Goal: Task Accomplishment & Management: Manage account settings

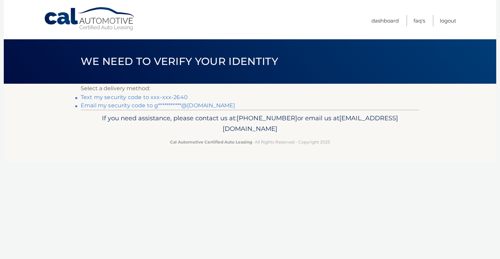
click at [167, 95] on link "Text my security code to xxx-xxx-2640" at bounding box center [134, 97] width 107 height 6
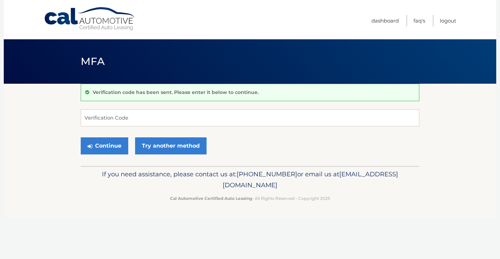
click at [137, 200] on p "Cal Automotive Certified Auto Leasing - All Rights Reserved - Copyright 2025" at bounding box center [250, 198] width 330 height 7
click at [139, 119] on input "Verification Code" at bounding box center [250, 117] width 339 height 17
type input "6"
type input "611376"
click at [107, 157] on div "Continue Try another method" at bounding box center [250, 146] width 339 height 23
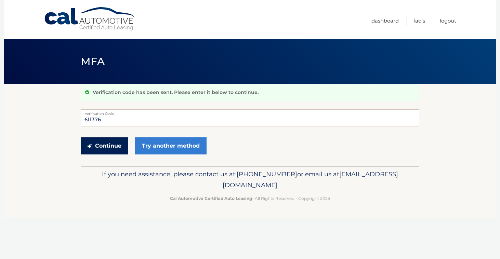
click at [107, 145] on button "Continue" at bounding box center [105, 145] width 48 height 17
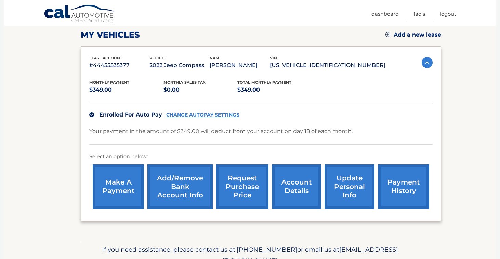
scroll to position [95, 0]
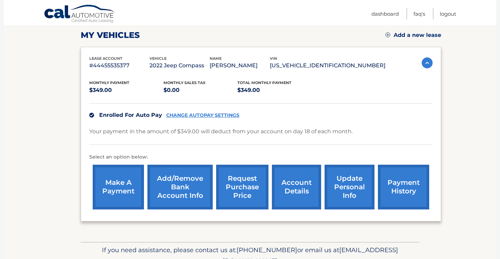
click at [205, 115] on link "CHANGE AUTOPAY SETTINGS" at bounding box center [202, 115] width 73 height 6
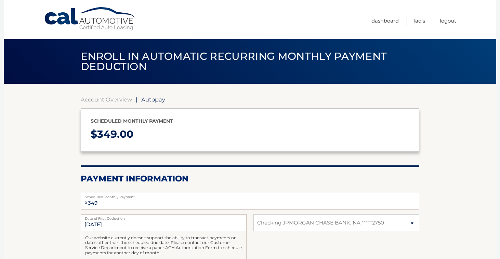
select select "OGFjN2RkZTMtMjZkMC00N2E0LTlkY2EtNzc4ZjAzMTBmYTM1"
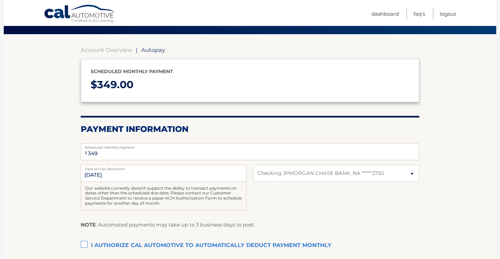
scroll to position [50, 0]
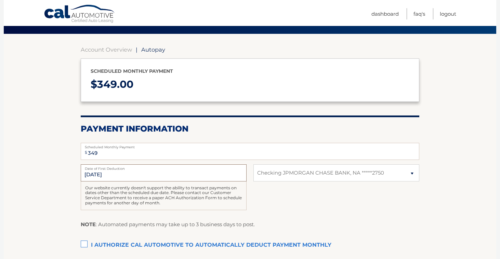
click at [153, 175] on input "[DATE]" at bounding box center [164, 172] width 166 height 17
click at [143, 170] on input "[DATE]" at bounding box center [164, 172] width 166 height 17
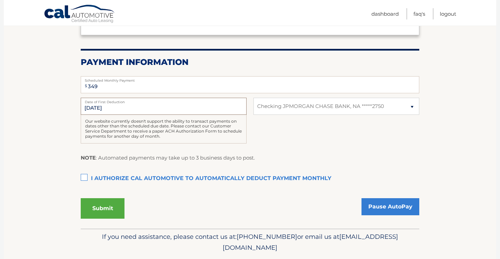
scroll to position [117, 0]
click at [81, 174] on label "I authorize cal automotive to automatically deduct payment monthly This checkbo…" at bounding box center [250, 179] width 339 height 14
click at [0, 0] on input "I authorize cal automotive to automatically deduct payment monthly This checkbo…" at bounding box center [0, 0] width 0 height 0
click at [122, 107] on input "[DATE]" at bounding box center [164, 105] width 166 height 17
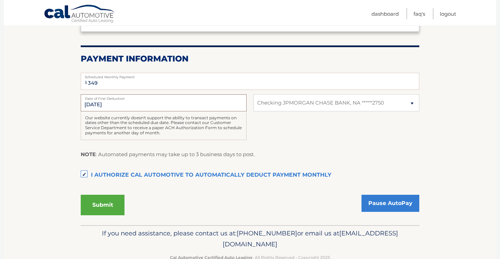
scroll to position [122, 0]
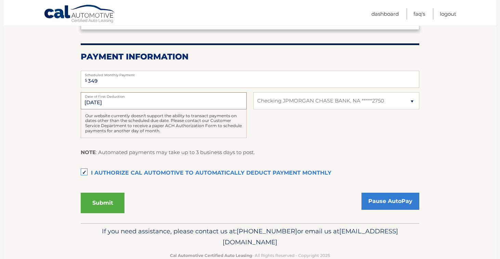
click at [122, 107] on input "[DATE]" at bounding box center [164, 100] width 166 height 17
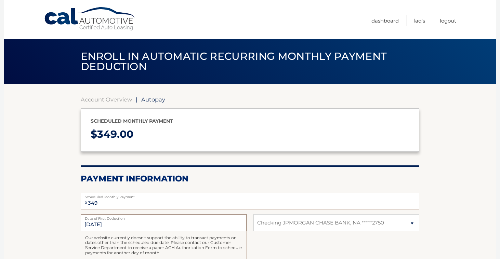
scroll to position [0, 0]
